Goal: Task Accomplishment & Management: Use online tool/utility

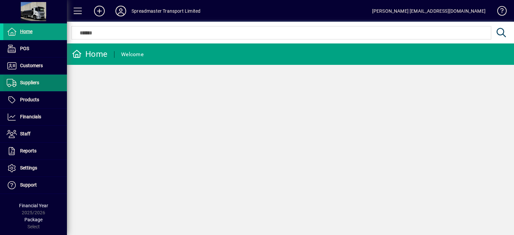
click at [33, 83] on span "Suppliers" at bounding box center [29, 82] width 19 height 5
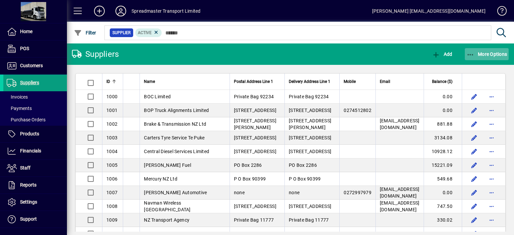
click at [484, 55] on span "More Options" at bounding box center [486, 54] width 41 height 5
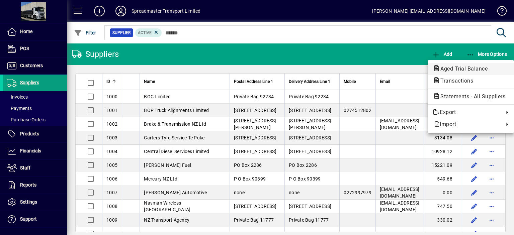
click at [446, 68] on span "Aged Trial Balance" at bounding box center [462, 69] width 58 height 6
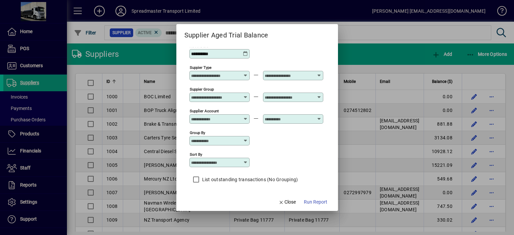
scroll to position [6, 0]
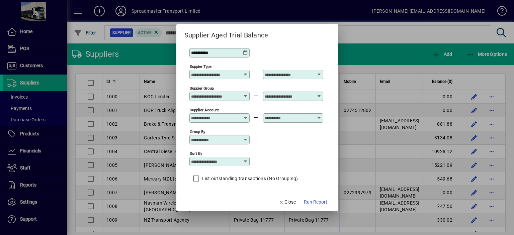
click at [247, 161] on icon at bounding box center [245, 161] width 5 height 5
click at [223, 201] on div "Supplier Name" at bounding box center [210, 202] width 32 height 7
type input "**********"
click at [313, 204] on span "Run Report" at bounding box center [315, 202] width 23 height 7
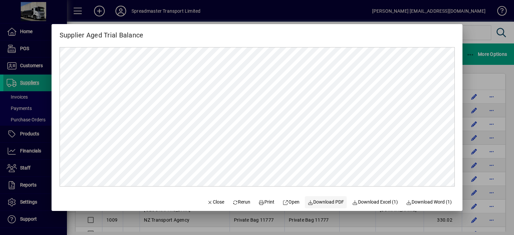
scroll to position [0, 0]
click at [211, 202] on span "Close" at bounding box center [215, 202] width 17 height 7
